Goal: Navigation & Orientation: Find specific page/section

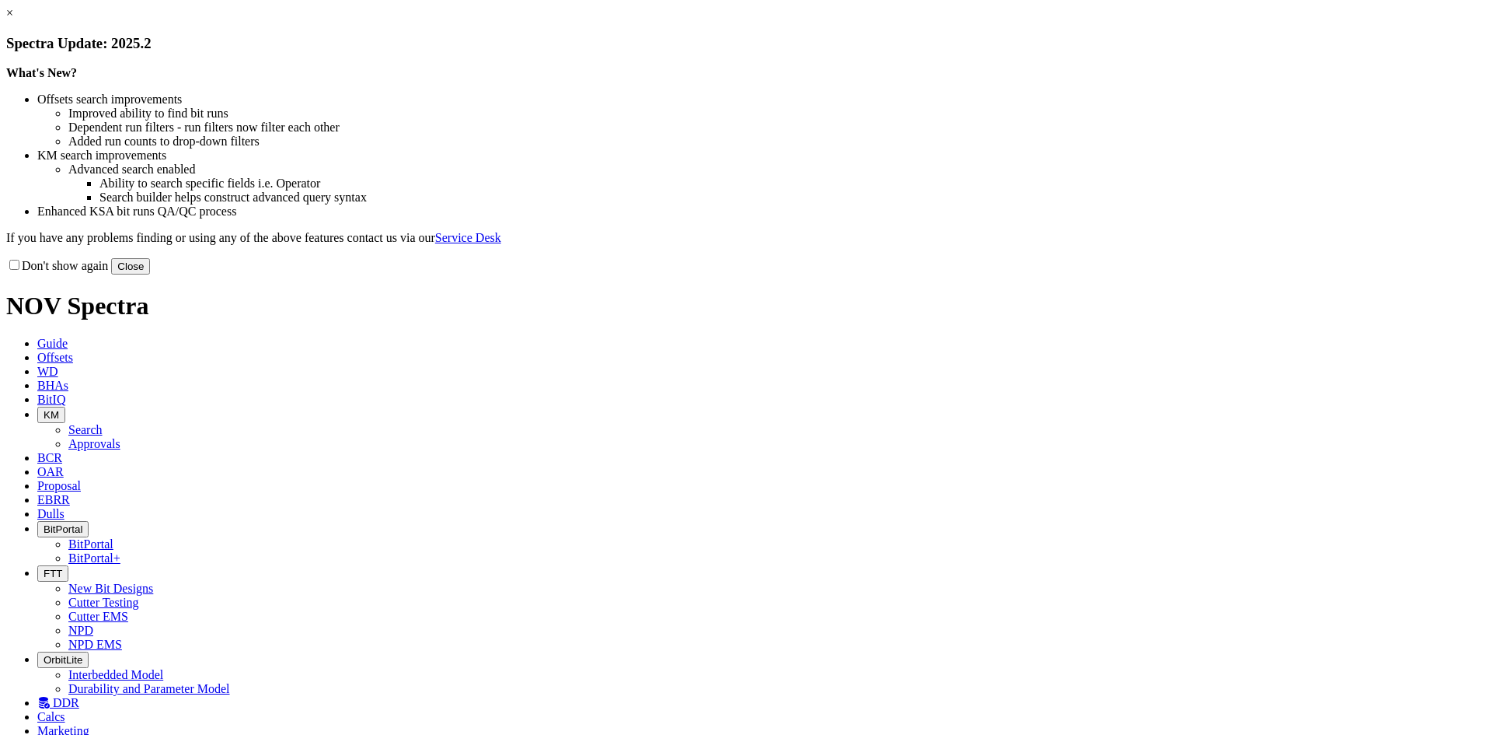
click at [150, 274] on button "Close" at bounding box center [130, 266] width 39 height 16
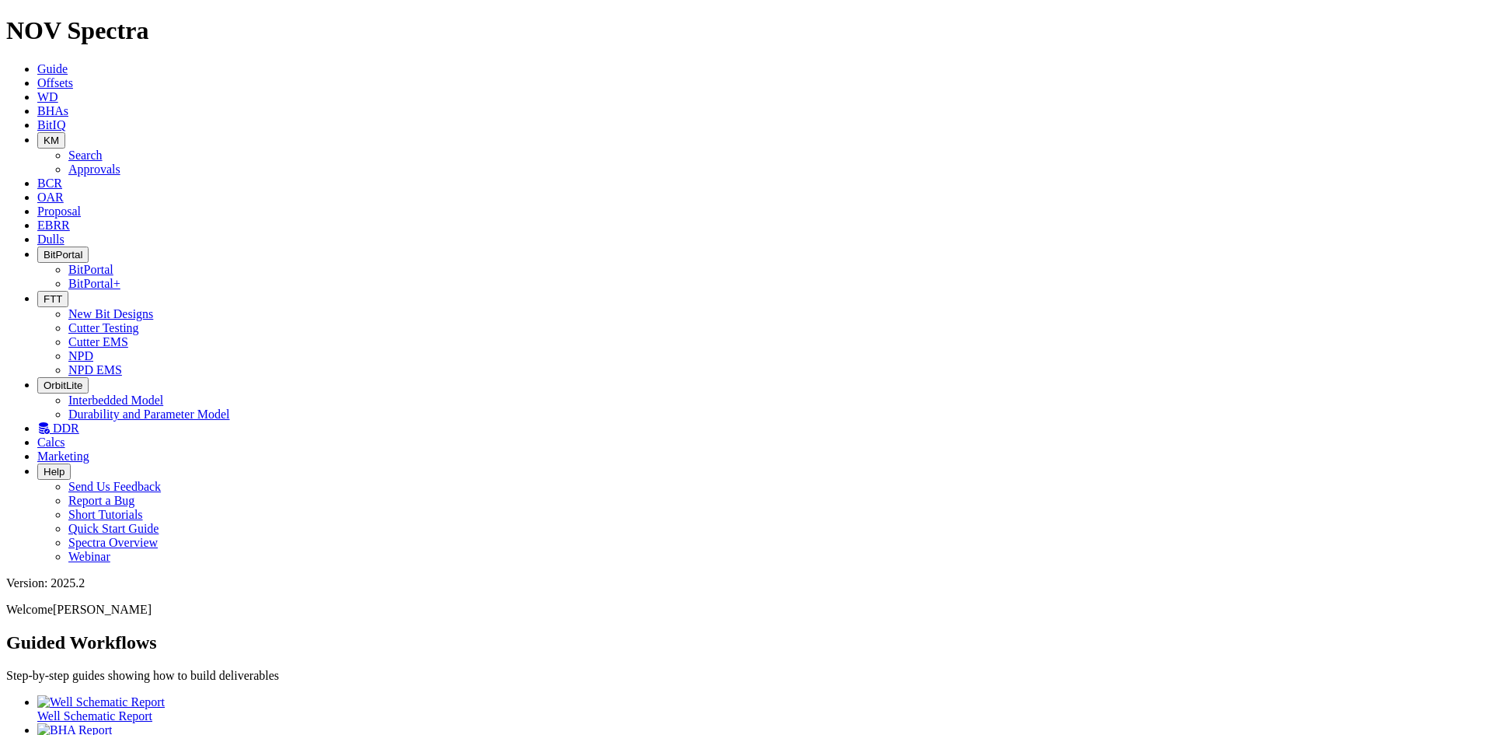
click at [44, 293] on icon "button" at bounding box center [44, 299] width 0 height 12
click at [139, 321] on link "Cutter Testing" at bounding box center [103, 327] width 71 height 13
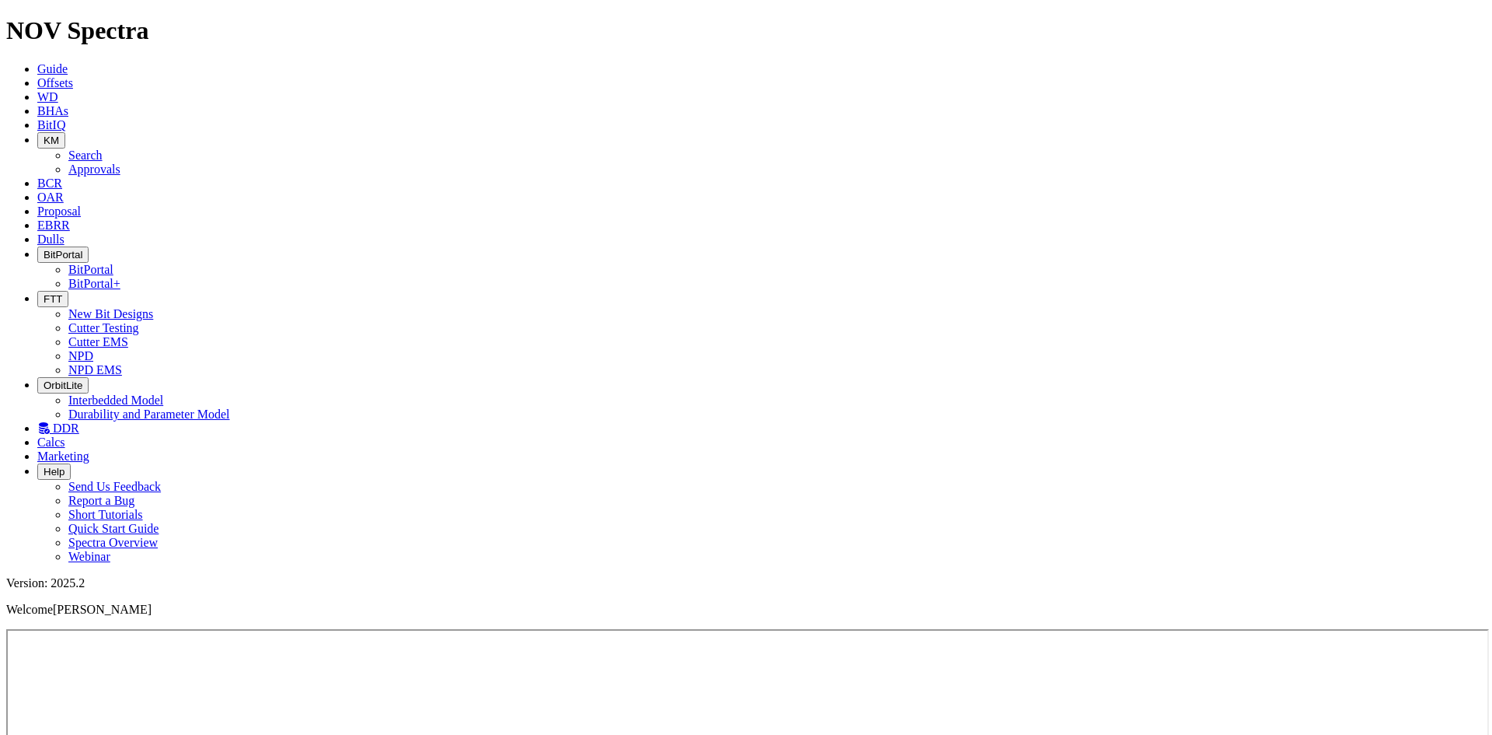
click at [62, 293] on span "FTT" at bounding box center [53, 299] width 19 height 12
click at [93, 349] on link "NPD" at bounding box center [80, 355] width 25 height 13
click at [44, 293] on icon "button" at bounding box center [44, 299] width 0 height 12
click at [1144, 62] on ul "Guide Offsets [PERSON_NAME] BitIQ KM Search Approvals BCR OAR Proposal EBRR Dul…" at bounding box center [746, 312] width 1480 height 501
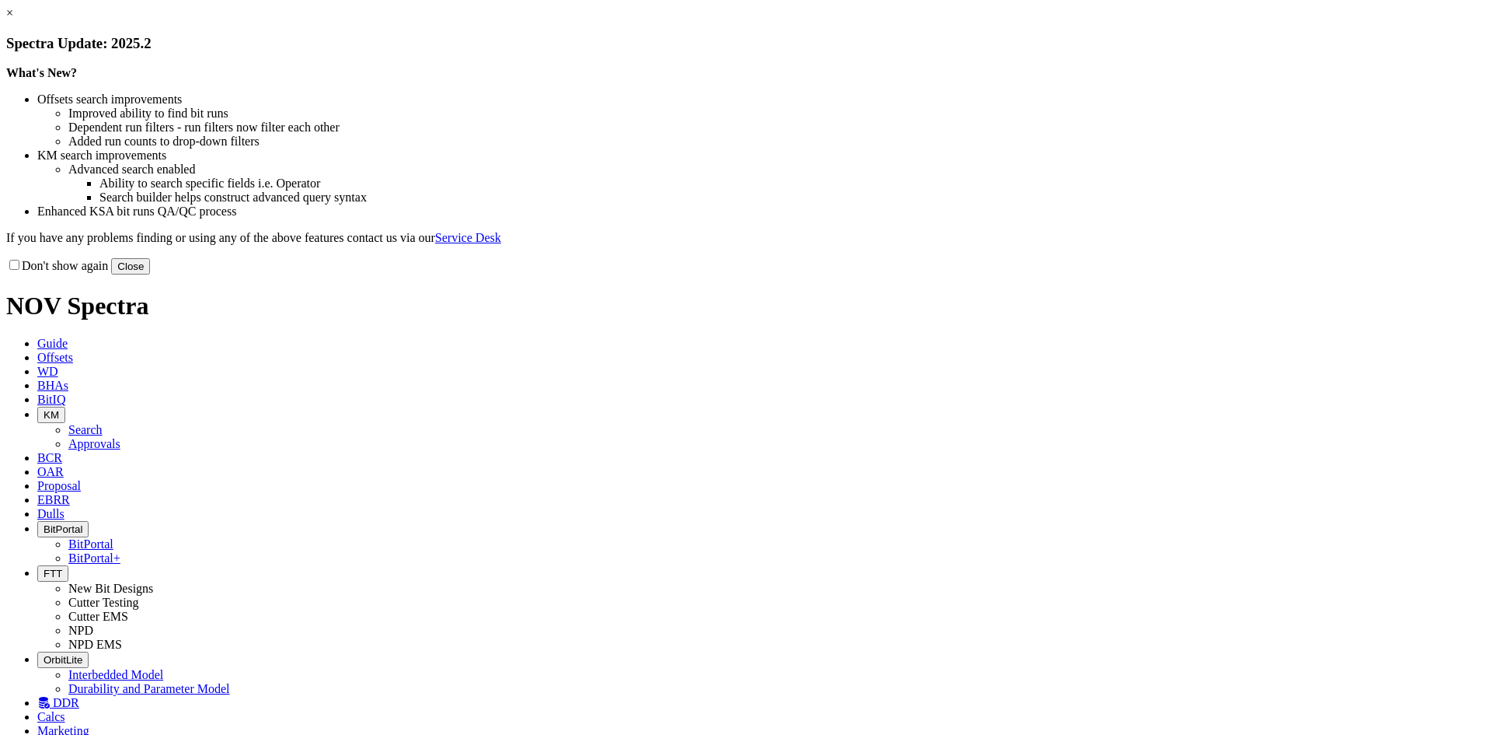
click at [150, 274] on button "Close" at bounding box center [130, 266] width 39 height 16
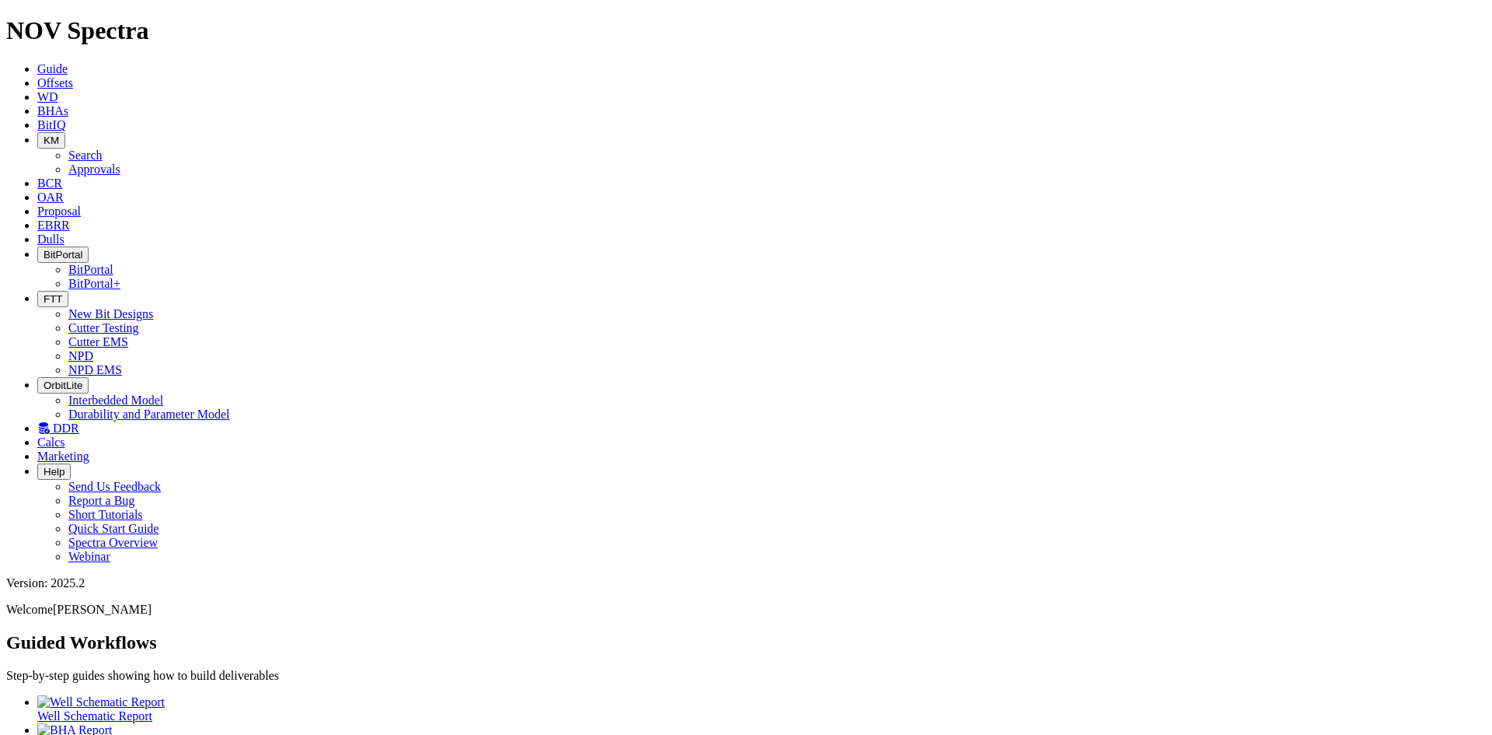
click at [37, 232] on icon at bounding box center [37, 238] width 0 height 13
click at [37, 218] on icon at bounding box center [37, 224] width 0 height 13
click at [82, 249] on span "BitPortal" at bounding box center [63, 255] width 39 height 12
click at [113, 263] on link "BitPortal" at bounding box center [90, 269] width 45 height 13
